Goal: Transaction & Acquisition: Purchase product/service

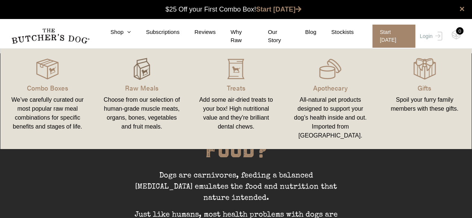
click at [140, 70] on img at bounding box center [142, 69] width 22 height 22
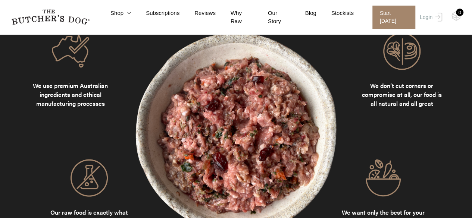
scroll to position [597, 0]
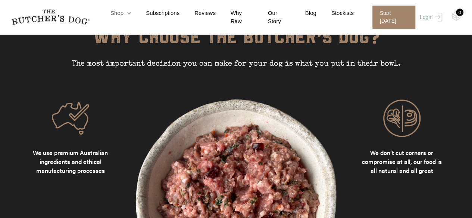
click at [116, 13] on link "Shop" at bounding box center [113, 13] width 35 height 9
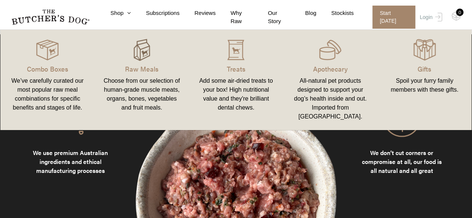
click at [146, 54] on img at bounding box center [142, 50] width 22 height 22
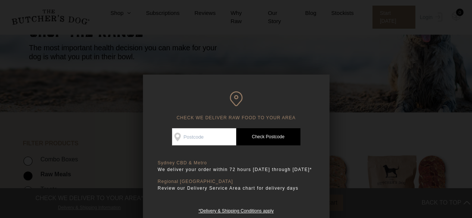
click at [210, 132] on input "Check Availability At" at bounding box center [204, 136] width 64 height 17
type input "2099"
click at [272, 135] on link "Check Postcode" at bounding box center [268, 136] width 64 height 17
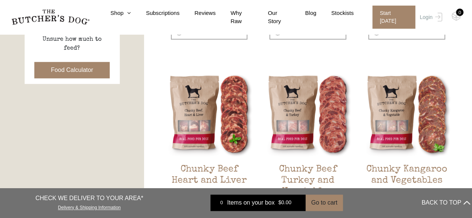
scroll to position [373, 0]
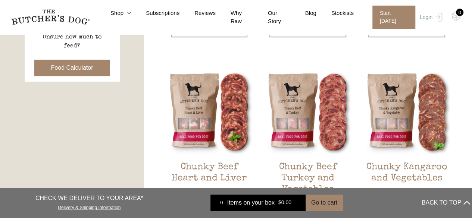
click at [78, 66] on button "Food Calculator" at bounding box center [72, 68] width 76 height 16
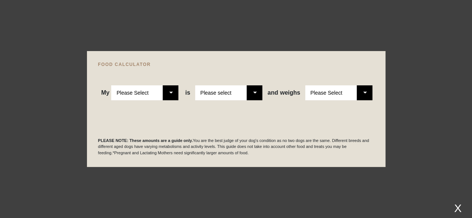
click at [167, 91] on select "Please Select Adult Dog Puppy" at bounding box center [144, 92] width 67 height 15
select select "puppy"
click at [112, 85] on select "Please Select Adult Dog Puppy" at bounding box center [144, 92] width 67 height 15
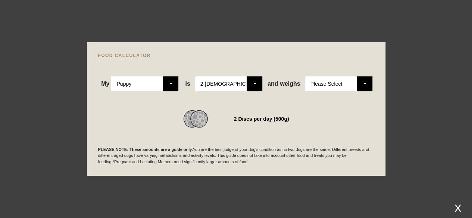
click at [256, 76] on select "Please Select 2-4 months old 4-5 months old 6-8 months old 8-12 months old" at bounding box center [228, 83] width 67 height 15
select select "8"
click at [196, 76] on select "Please Select 2-4 months old 4-5 months old 6-8 months old 8-12 months old" at bounding box center [228, 83] width 67 height 15
click at [361, 83] on select "Please Select 1kg 2kg 3kg 4kg 5kg 6kg 7kg 8kg 9kg 10kg 11kg 12kg 13kg 14kg 15kg…" at bounding box center [338, 83] width 67 height 15
click at [305, 76] on select "Please Select 1kg 2kg 3kg 4kg 5kg 6kg 7kg 8kg 9kg 10kg 11kg 12kg 13kg 14kg 15kg…" at bounding box center [338, 83] width 67 height 15
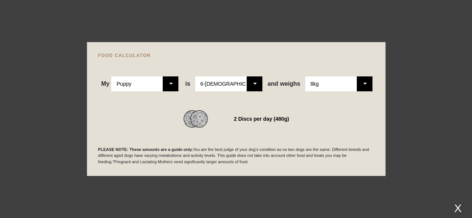
click at [363, 87] on select "Please Select 1kg 2kg 3kg 4kg 5kg 6kg 7kg 8kg 9kg 10kg 11kg 12kg 13kg 14kg 15kg…" at bounding box center [338, 83] width 67 height 15
select select "7"
click at [305, 76] on select "Please Select 1kg 2kg 3kg 4kg 5kg 6kg 7kg 8kg 9kg 10kg 11kg 12kg 13kg 14kg 15kg…" at bounding box center [338, 83] width 67 height 15
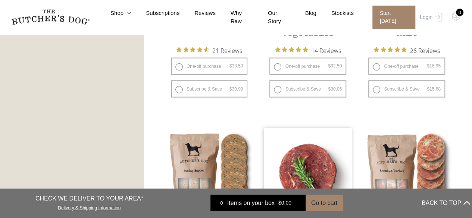
scroll to position [746, 0]
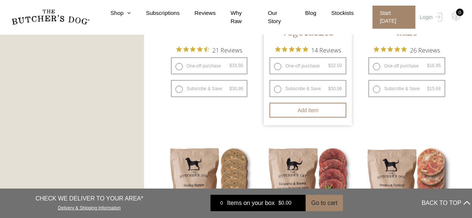
click at [275, 66] on label "One-off purchase $ 32.50 — or subscribe and save 7.5%" at bounding box center [307, 65] width 77 height 17
radio input "true"
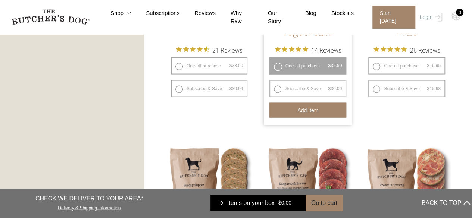
click at [318, 107] on button "Add item" at bounding box center [307, 110] width 77 height 15
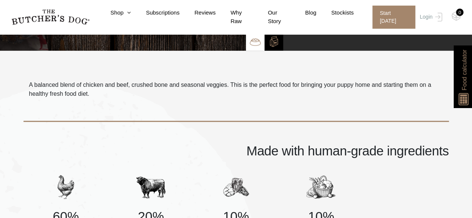
scroll to position [75, 0]
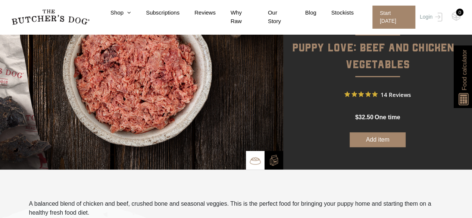
click at [373, 142] on button "Add item" at bounding box center [378, 139] width 56 height 15
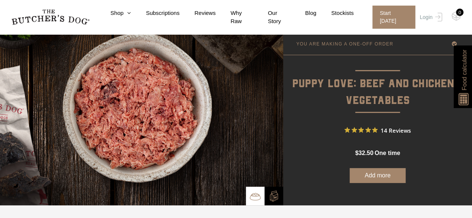
scroll to position [37, 0]
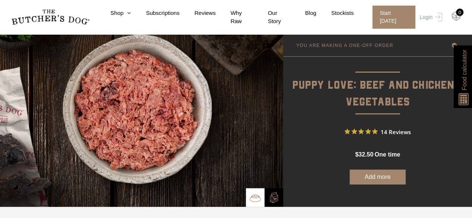
click at [457, 18] on img at bounding box center [455, 16] width 9 height 10
click at [379, 177] on button "Add more" at bounding box center [378, 177] width 56 height 15
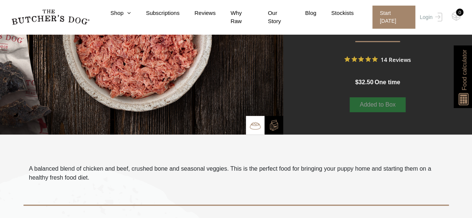
scroll to position [112, 0]
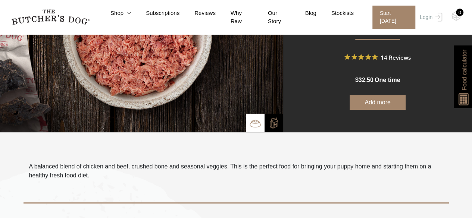
click at [388, 79] on span "one time" at bounding box center [387, 80] width 25 height 6
click at [378, 100] on button "Add more" at bounding box center [378, 102] width 56 height 15
click at [127, 15] on link "Shop" at bounding box center [113, 13] width 35 height 9
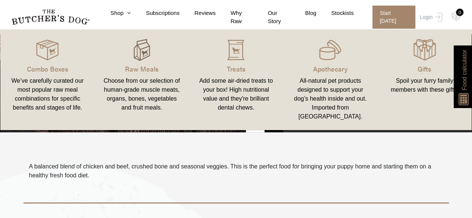
click at [137, 50] on img at bounding box center [142, 50] width 22 height 22
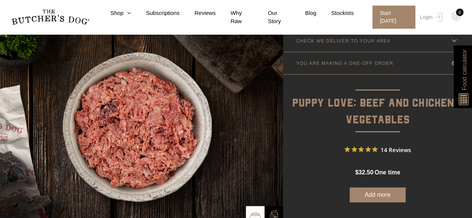
scroll to position [0, 0]
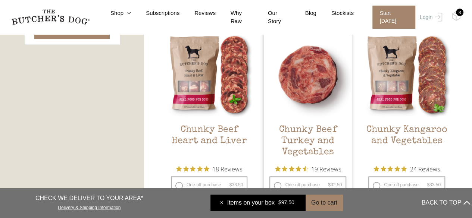
scroll to position [448, 0]
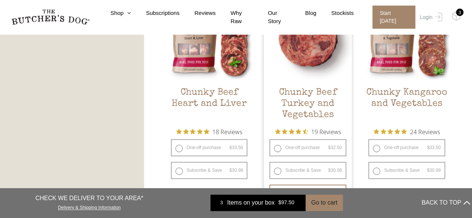
click at [276, 150] on label "One-off purchase $ 32.50 — or subscribe and save 7.5%" at bounding box center [307, 147] width 77 height 17
radio input "true"
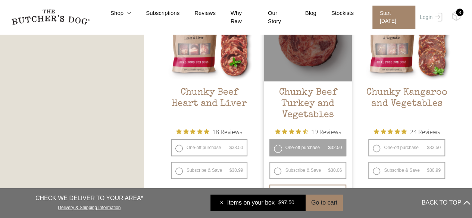
click at [291, 148] on label "One-off purchase $ 32.50 — or subscribe and save 7.5%" at bounding box center [307, 147] width 77 height 17
click at [277, 150] on label "One-off purchase $ 32.50 — or subscribe and save 7.5%" at bounding box center [307, 147] width 77 height 17
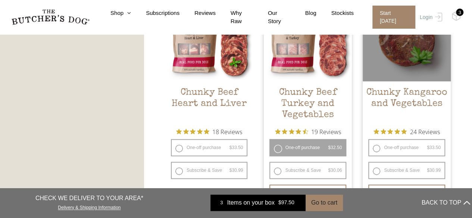
click at [378, 147] on label "One-off purchase $ 33.50 — or subscribe and save 7.5%" at bounding box center [406, 147] width 77 height 17
radio input "true"
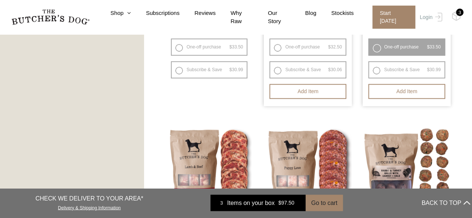
scroll to position [485, 0]
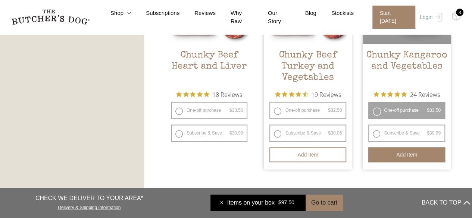
click at [410, 156] on button "Add item" at bounding box center [406, 154] width 77 height 15
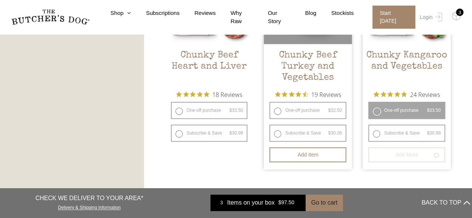
click at [277, 111] on label "One-off purchase $ 32.50 — or subscribe and save 7.5%" at bounding box center [307, 110] width 77 height 17
radio input "true"
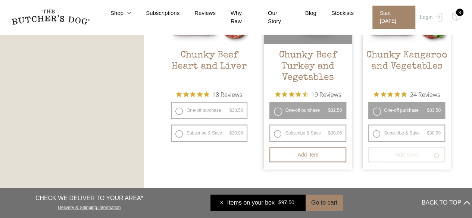
radio input "false"
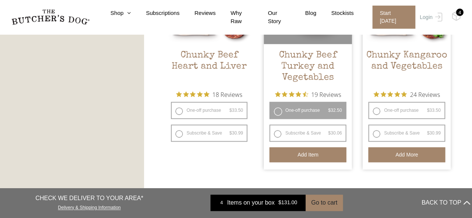
click at [298, 158] on button "Add item" at bounding box center [307, 154] width 77 height 15
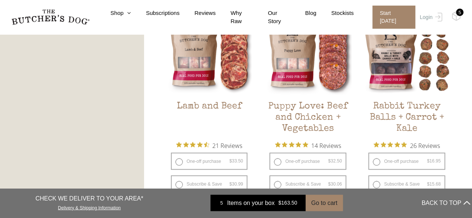
scroll to position [709, 0]
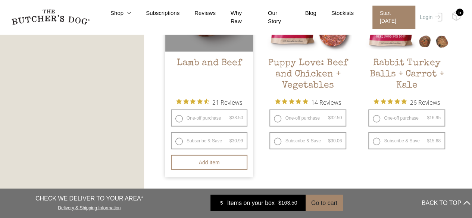
click at [181, 120] on label "One-off purchase $ 33.50 — or subscribe and save 7.5%" at bounding box center [209, 118] width 77 height 17
radio input "true"
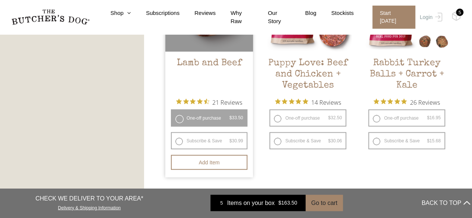
radio input "false"
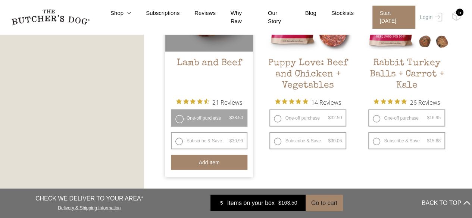
click at [227, 160] on button "Add item" at bounding box center [209, 162] width 77 height 15
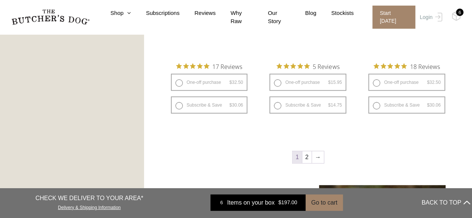
scroll to position [1045, 0]
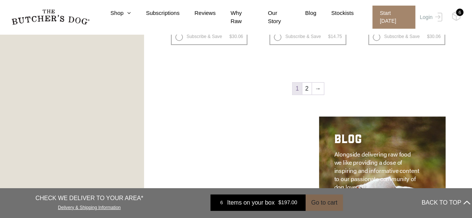
click at [317, 204] on button "Go to cart" at bounding box center [324, 203] width 37 height 16
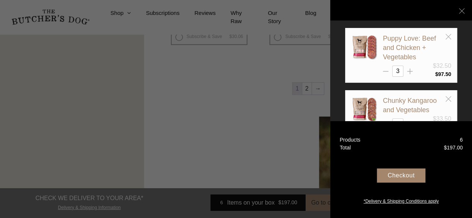
click at [396, 171] on div "Checkout" at bounding box center [401, 176] width 49 height 14
